Goal: Browse casually: Explore the website without a specific task or goal

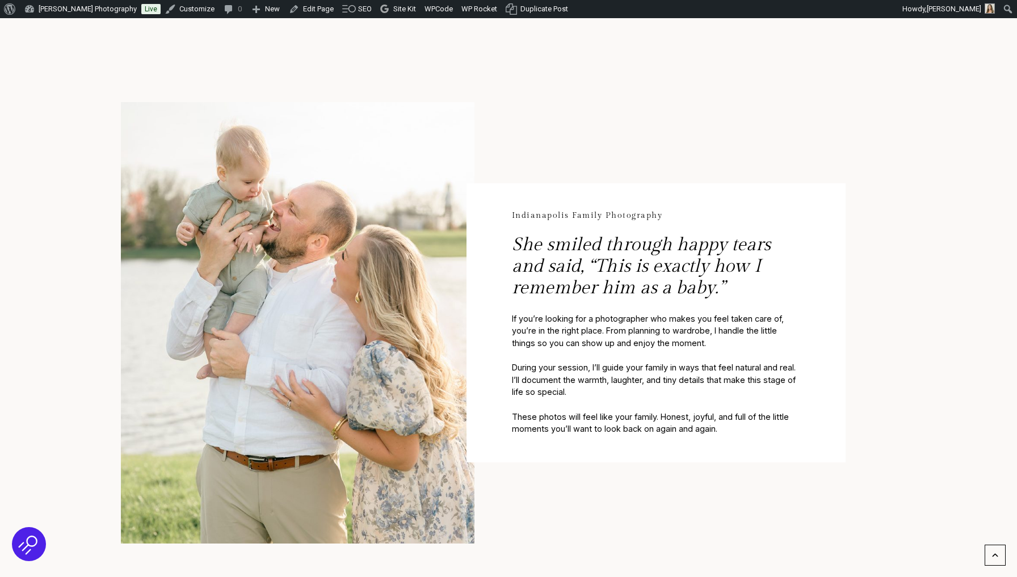
scroll to position [573, 0]
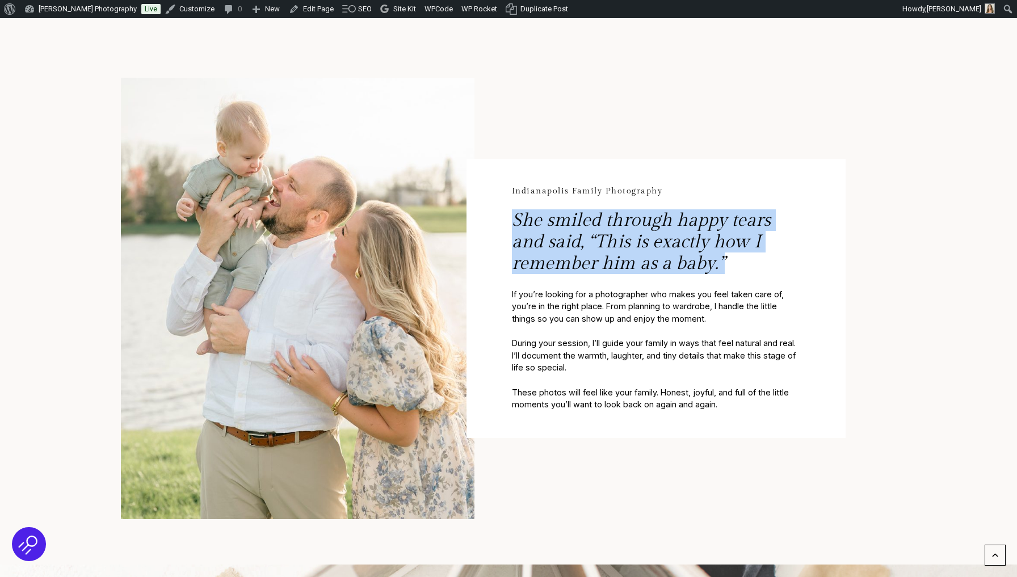
drag, startPoint x: 516, startPoint y: 218, endPoint x: 729, endPoint y: 255, distance: 215.5
click at [729, 255] on p "She smiled through happy tears and said, “This is exactly how I remember him as…" at bounding box center [656, 248] width 288 height 79
copy p "She smiled through happy tears and said, “This is exactly how I remember him as…"
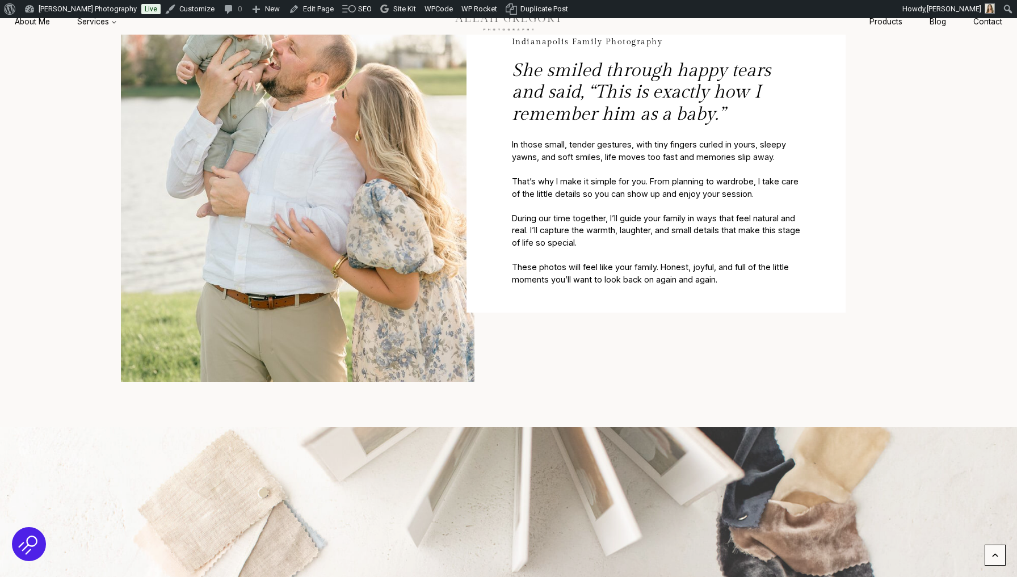
scroll to position [847, 0]
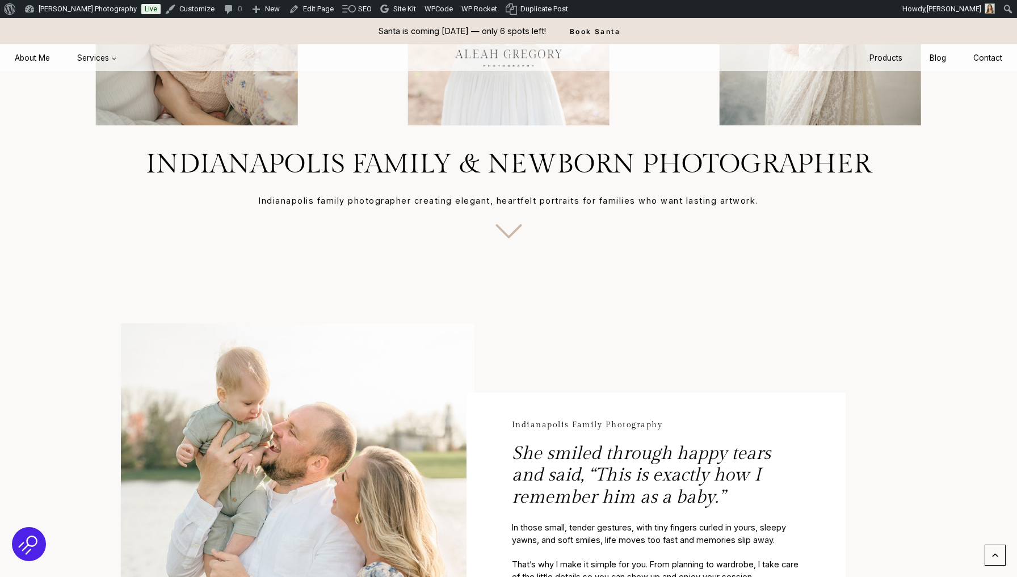
click at [510, 230] on icon at bounding box center [509, 231] width 48 height 48
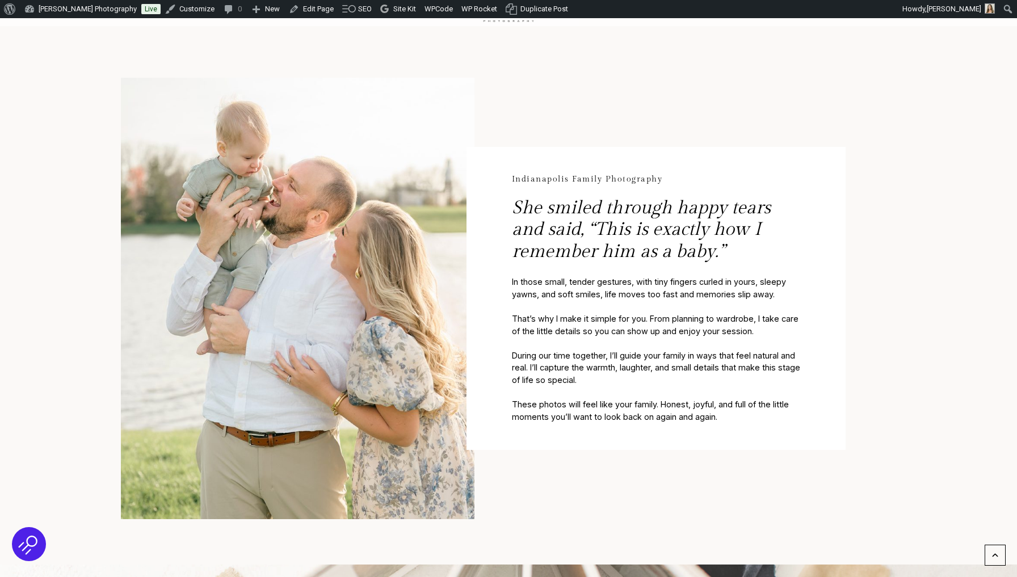
scroll to position [571, 0]
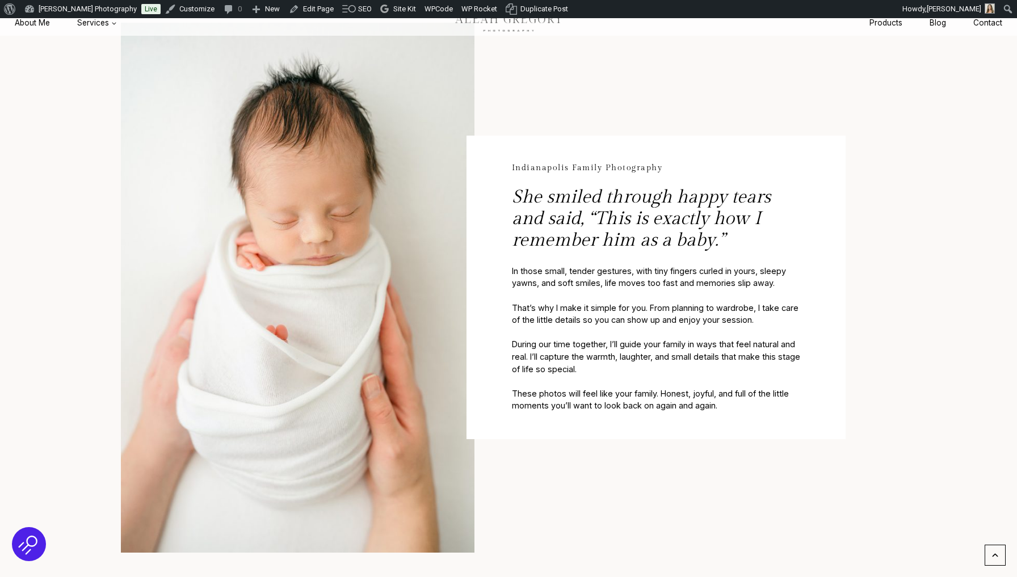
scroll to position [625, 0]
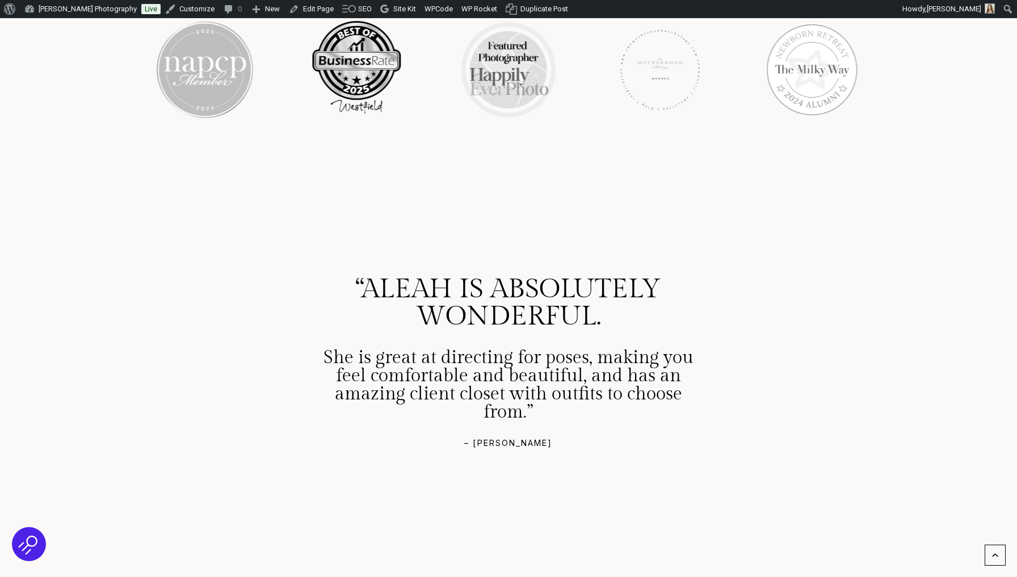
scroll to position [2193, 0]
